Goal: Information Seeking & Learning: Learn about a topic

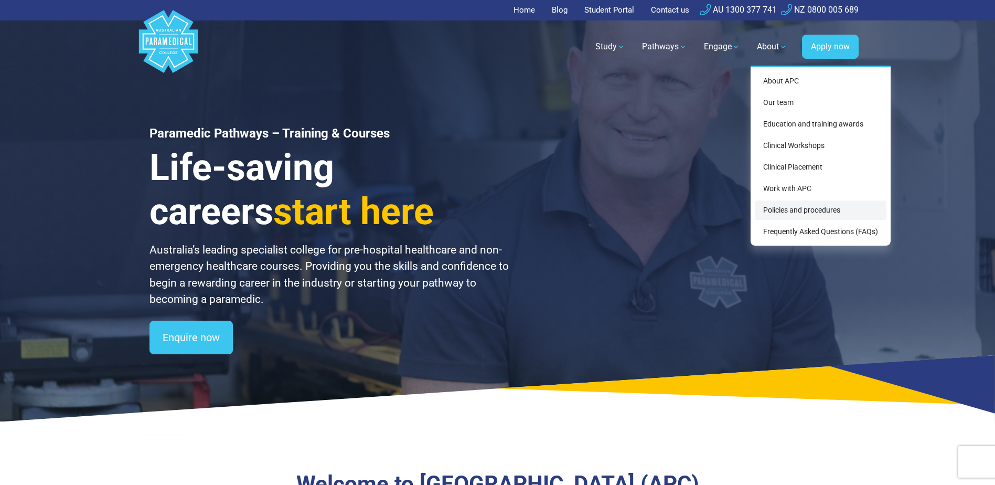
click at [790, 209] on link "Policies and procedures" at bounding box center [821, 209] width 132 height 19
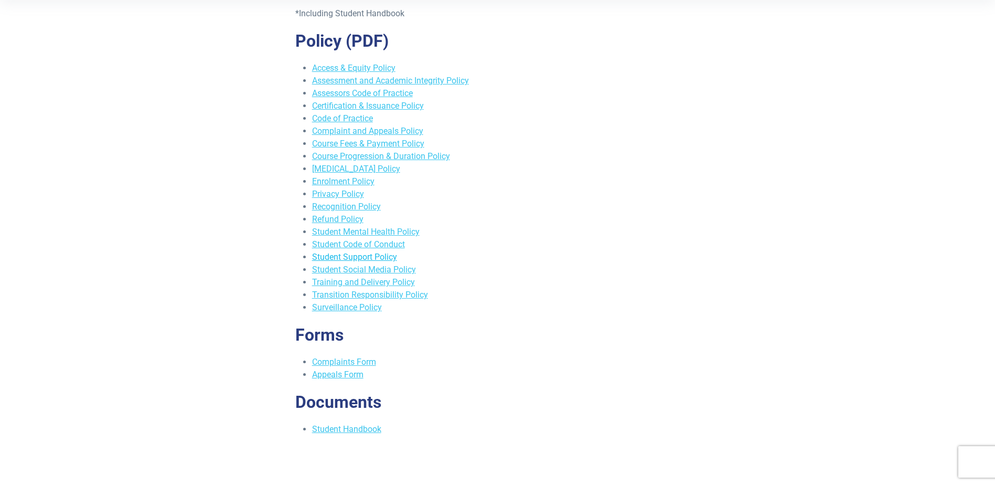
scroll to position [210, 0]
click at [351, 220] on link "Refund Policy" at bounding box center [337, 219] width 51 height 10
click at [336, 211] on link "Recognition Policy" at bounding box center [346, 206] width 69 height 10
click at [360, 260] on link "Student Support Policy" at bounding box center [354, 257] width 85 height 10
